Goal: Task Accomplishment & Management: Manage account settings

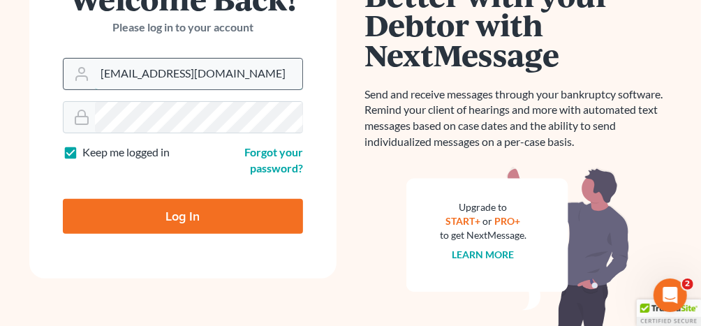
click at [150, 77] on input "[EMAIL_ADDRESS][DOMAIN_NAME]" at bounding box center [198, 74] width 207 height 31
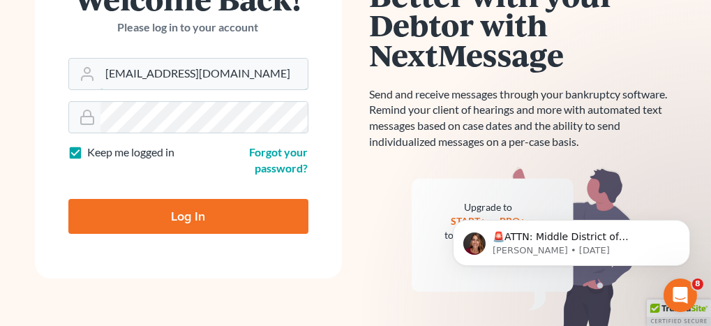
type input "[EMAIL_ADDRESS][DOMAIN_NAME]"
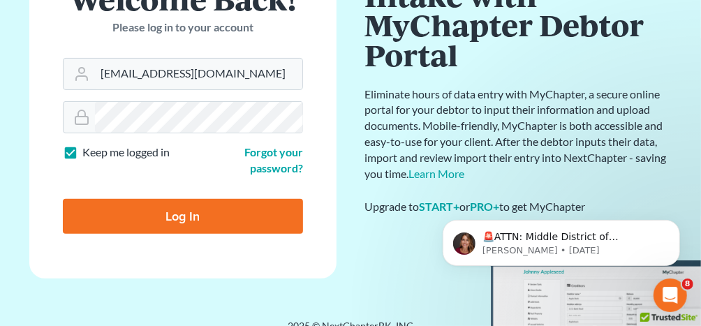
click at [187, 221] on input "Log In" at bounding box center [183, 216] width 240 height 35
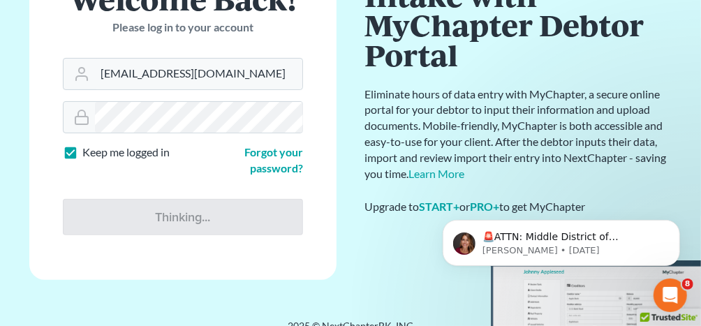
type input "Thinking..."
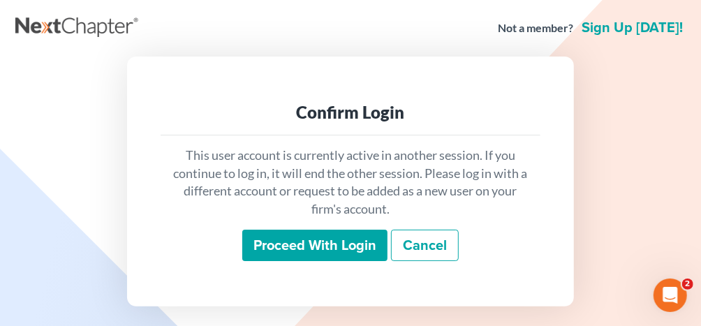
click at [315, 244] on input "Proceed with login" at bounding box center [314, 246] width 145 height 32
